Goal: Communication & Community: Connect with others

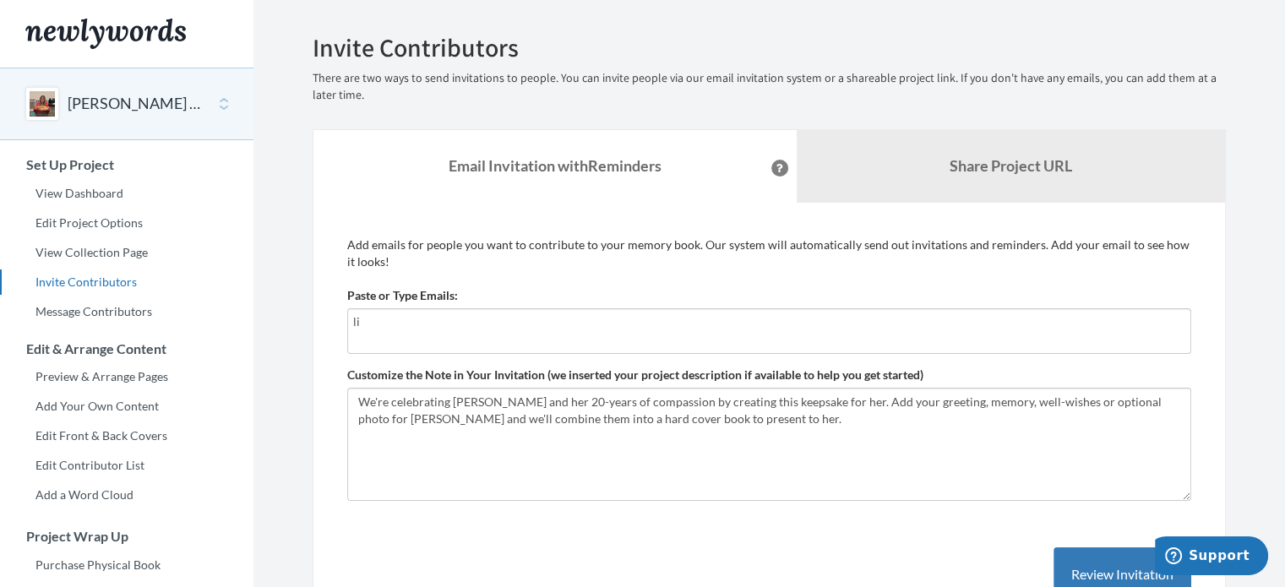
type input "l"
type input "[PERSON_NAME][EMAIL_ADDRESS][DOMAIN_NAME]"
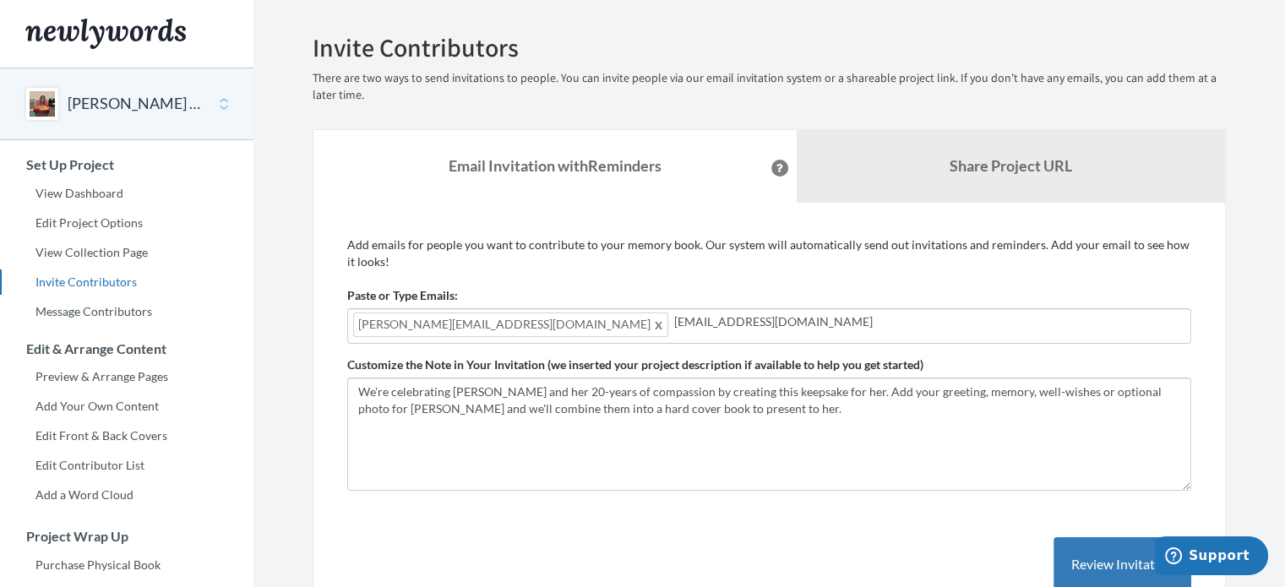
type input "[EMAIL_ADDRESS][DOMAIN_NAME]"
click at [722, 323] on input "[EMAIL_ADDRESS][DOMAIN_NAME]" at bounding box center [929, 322] width 511 height 19
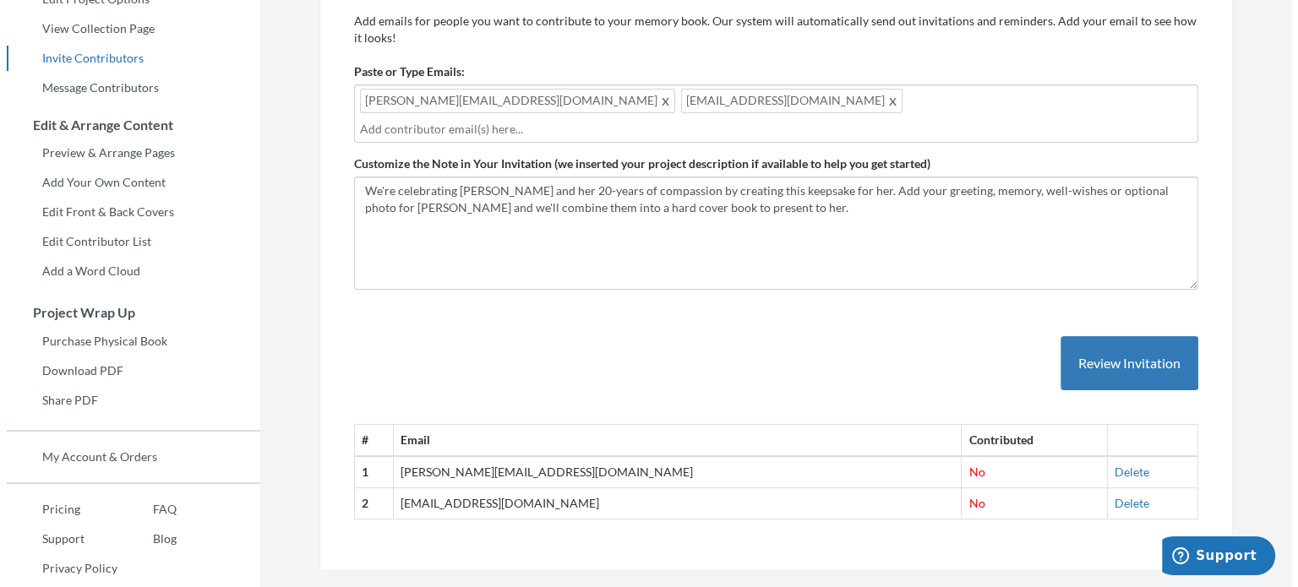
scroll to position [251, 0]
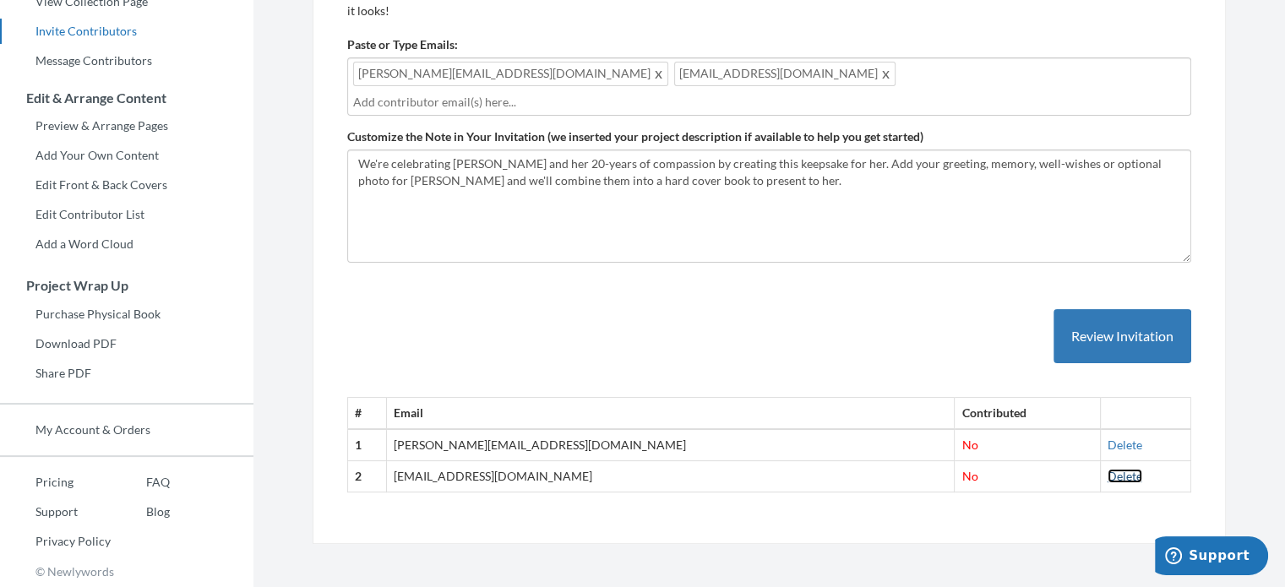
drag, startPoint x: 1092, startPoint y: 452, endPoint x: 718, endPoint y: 70, distance: 534.2
click at [1108, 469] on link "Delete" at bounding box center [1125, 476] width 35 height 14
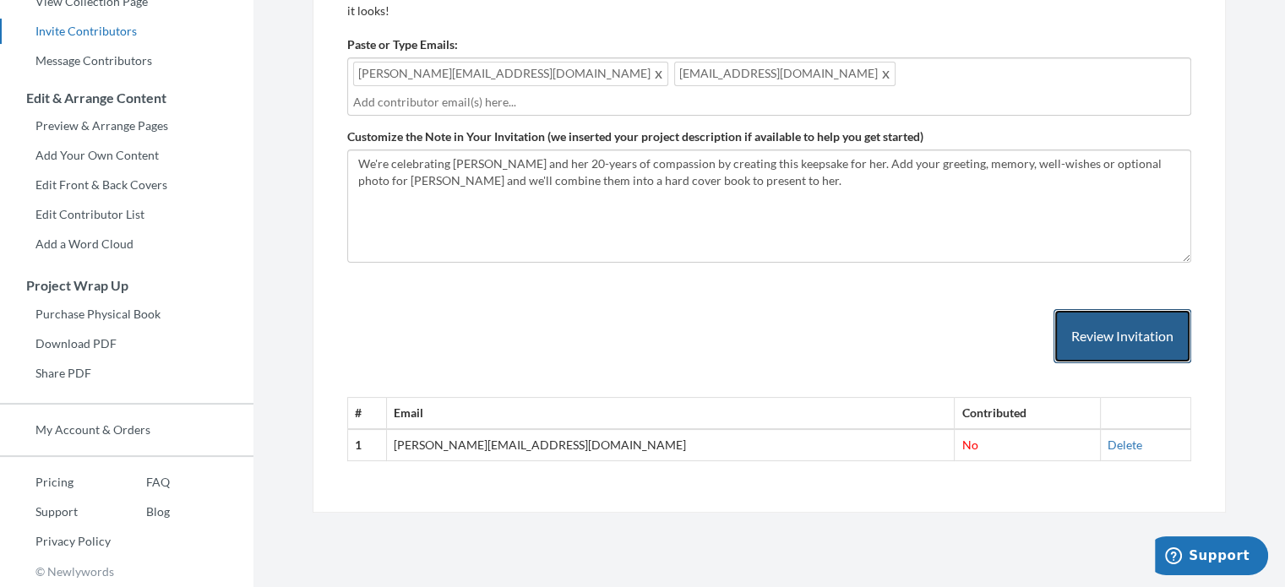
click at [1102, 310] on button "Review Invitation" at bounding box center [1123, 336] width 138 height 55
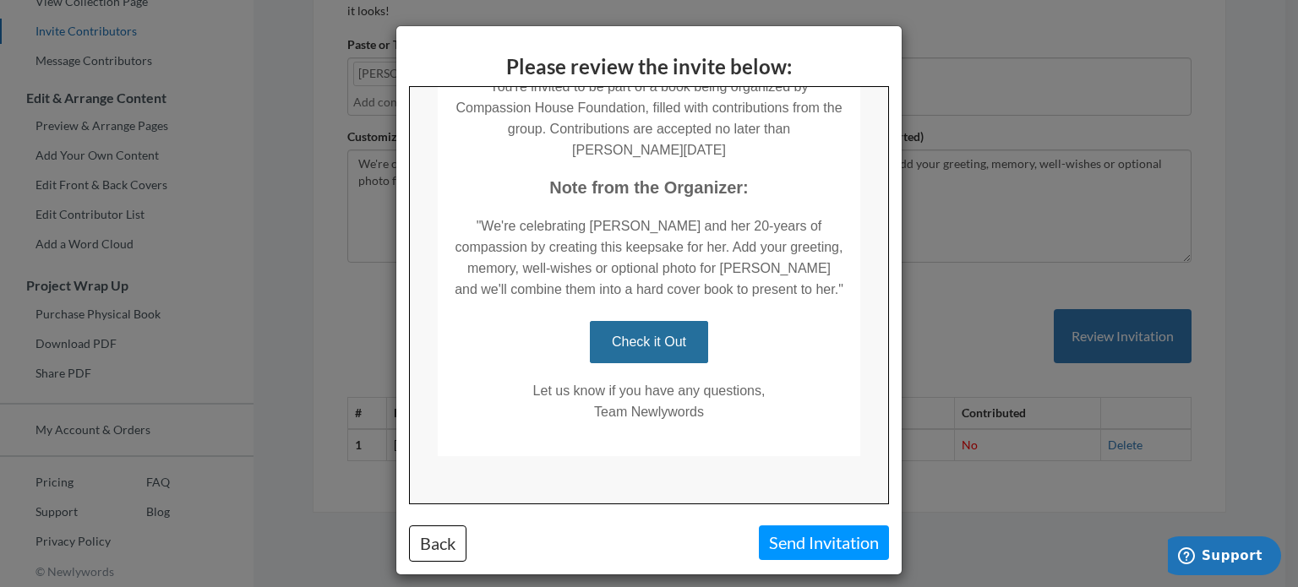
scroll to position [311, 0]
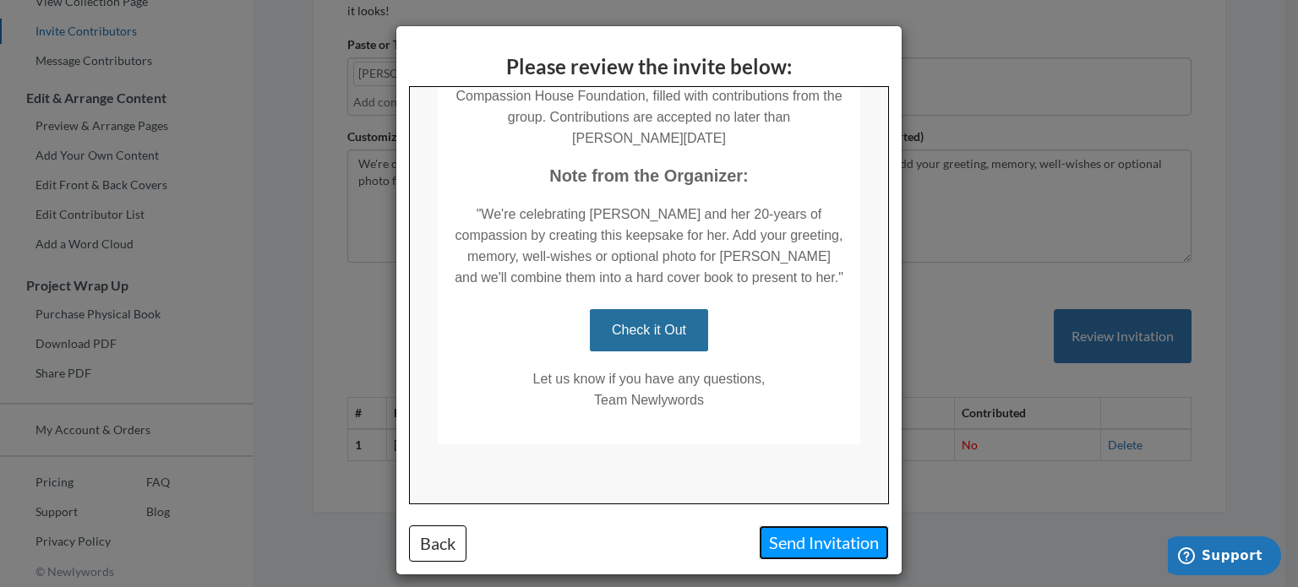
click at [793, 537] on button "Send Invitation" at bounding box center [824, 543] width 130 height 35
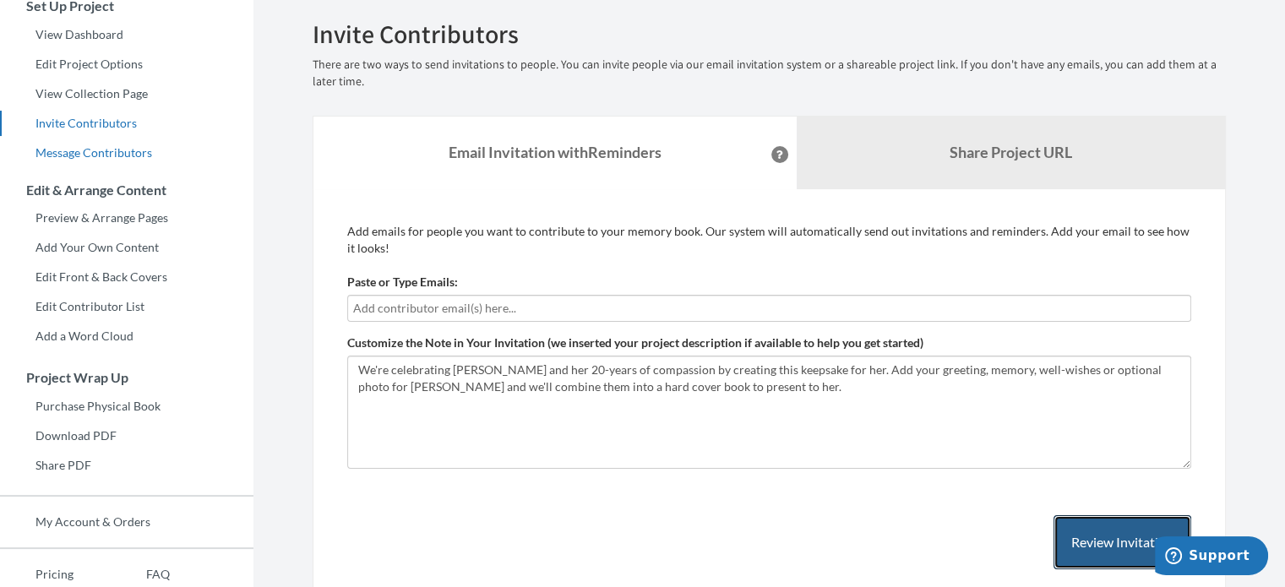
scroll to position [0, 0]
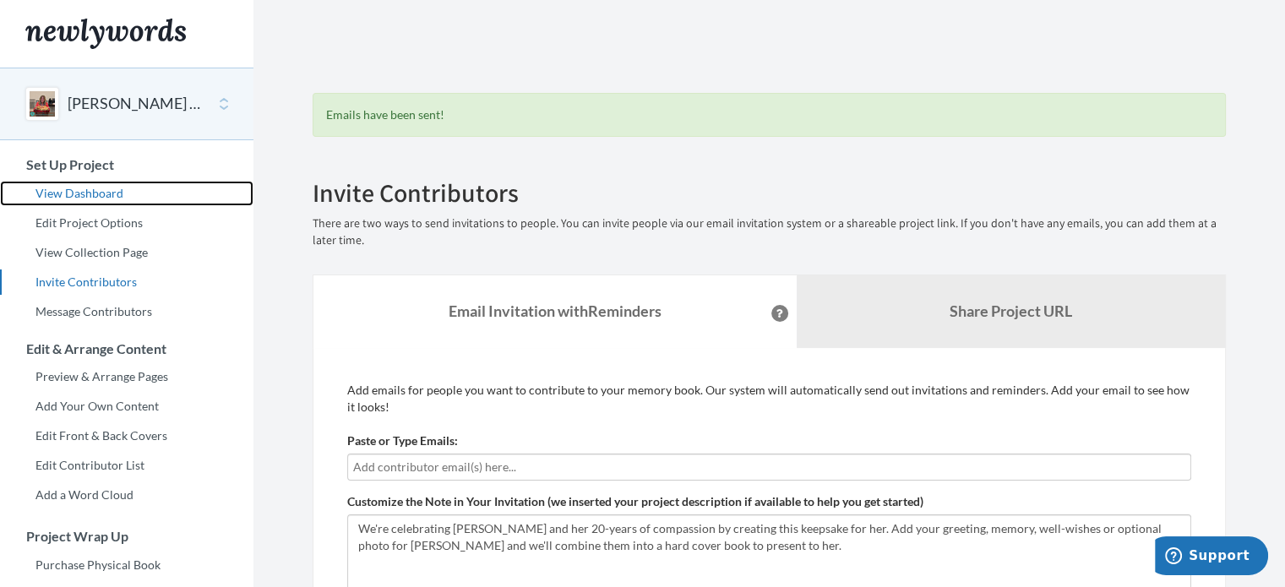
click at [81, 194] on link "View Dashboard" at bounding box center [126, 193] width 253 height 25
